Goal: Transaction & Acquisition: Purchase product/service

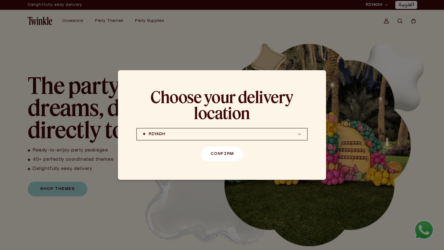
click at [238, 154] on button "Confirm" at bounding box center [222, 154] width 42 height 15
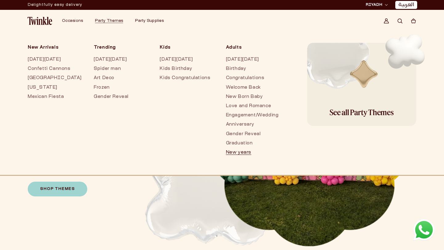
click at [245, 154] on link "New years" at bounding box center [253, 152] width 54 height 9
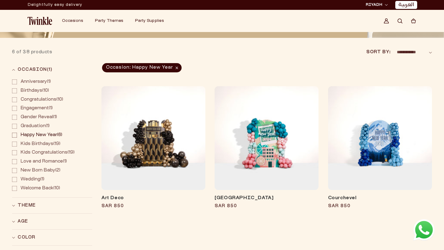
scroll to position [55, 0]
click at [239, 196] on link "[GEOGRAPHIC_DATA]" at bounding box center [266, 199] width 104 height 6
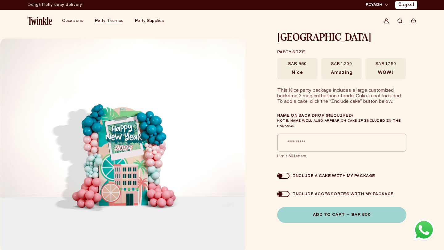
click at [375, 74] on label "SAR 1,750 WOW!" at bounding box center [385, 69] width 40 height 22
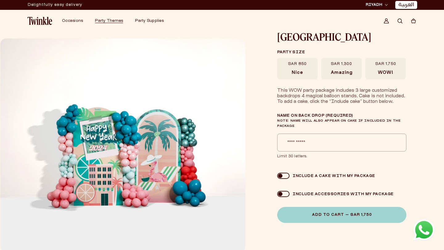
click at [350, 79] on label "SAR 1,300 Amazing" at bounding box center [341, 69] width 40 height 22
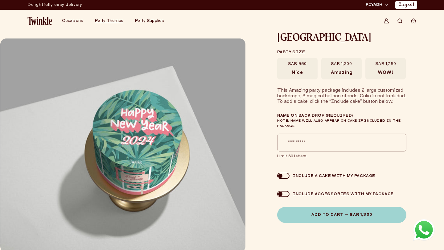
click at [308, 76] on label "SAR 850 Nice" at bounding box center [297, 69] width 40 height 22
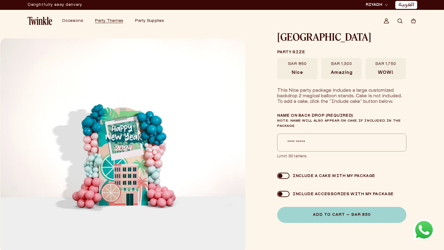
click at [385, 75] on span "WOW!" at bounding box center [385, 73] width 15 height 6
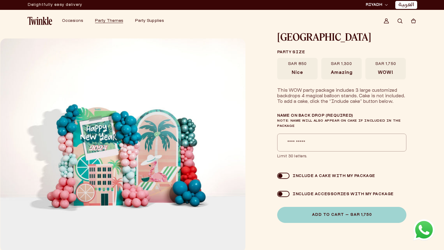
click at [358, 73] on label "SAR 1,300 Amazing" at bounding box center [341, 69] width 40 height 22
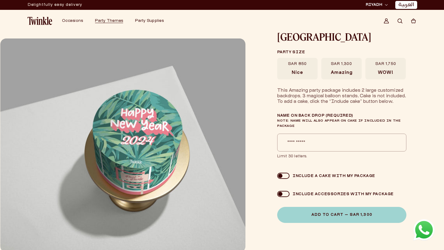
click at [381, 70] on span "WOW!" at bounding box center [385, 73] width 15 height 6
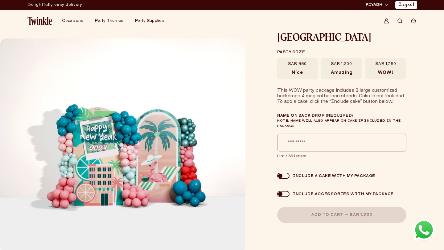
click at [343, 70] on span "Amazing" at bounding box center [342, 73] width 22 height 6
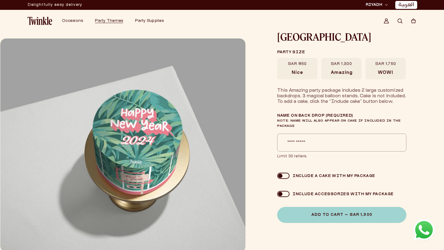
click at [315, 71] on label "SAR 850 Nice" at bounding box center [297, 69] width 40 height 22
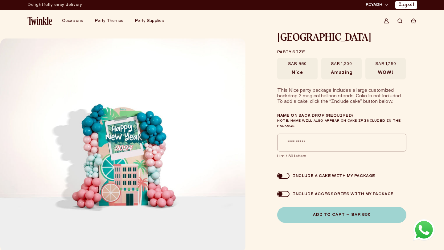
click at [332, 68] on label "SAR 1,300 Amazing" at bounding box center [341, 69] width 40 height 22
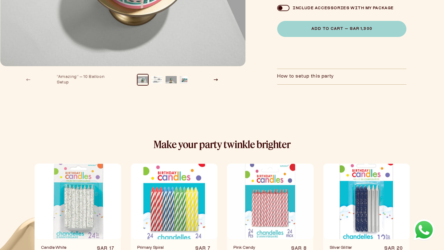
scroll to position [187, 0]
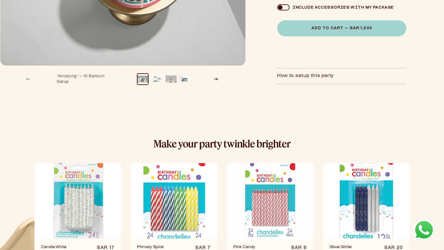
click at [168, 80] on button "Load image 3 in gallery view" at bounding box center [170, 79] width 11 height 11
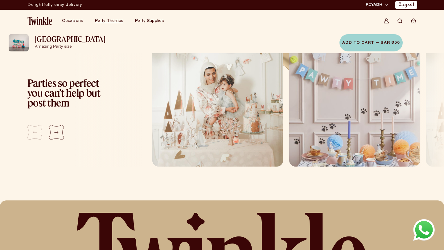
scroll to position [639, 0]
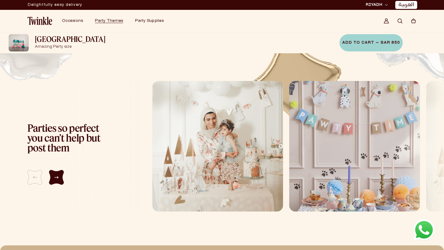
click at [59, 178] on div "Next slide" at bounding box center [56, 177] width 15 height 15
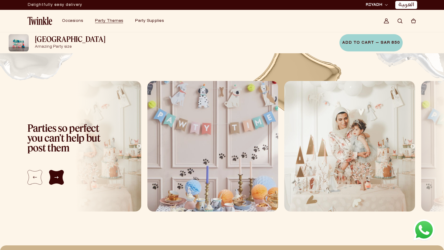
click at [59, 178] on div "Next slide" at bounding box center [56, 177] width 15 height 15
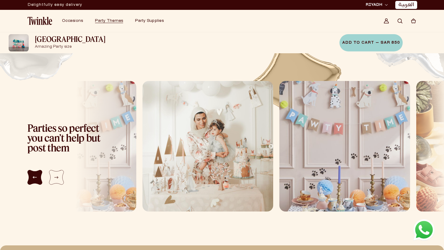
click at [34, 181] on div "Previous slide" at bounding box center [34, 177] width 15 height 15
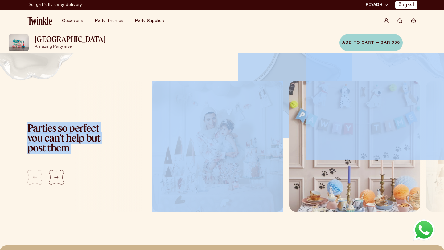
drag, startPoint x: 140, startPoint y: 214, endPoint x: 222, endPoint y: 128, distance: 119.2
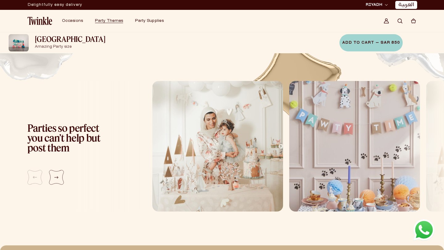
drag, startPoint x: 145, startPoint y: 75, endPoint x: 268, endPoint y: 160, distance: 149.8
click at [275, 206] on img "1 / 5" at bounding box center [217, 146] width 131 height 131
click at [273, 205] on img "1 / 5" at bounding box center [217, 146] width 131 height 131
click at [361, 201] on img "2 / 5" at bounding box center [354, 146] width 131 height 131
